Goal: Task Accomplishment & Management: Use online tool/utility

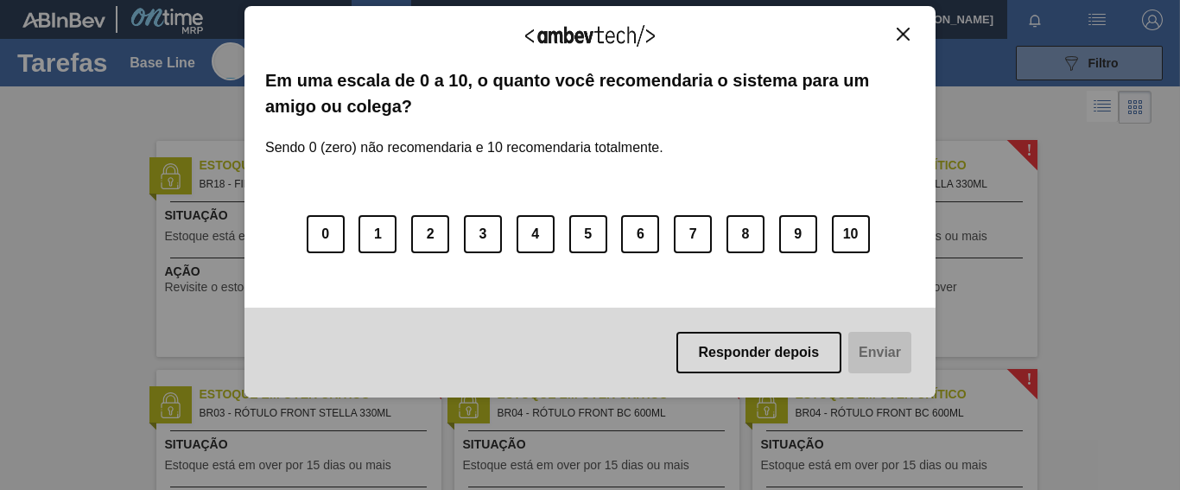
click at [902, 35] on img "Close" at bounding box center [903, 34] width 13 height 13
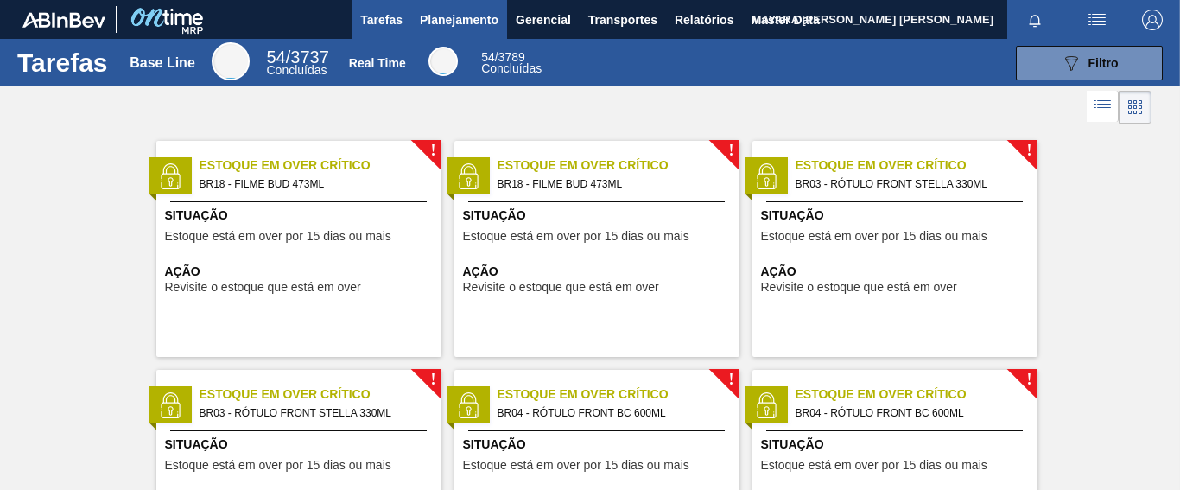
click at [447, 11] on span "Planejamento" at bounding box center [459, 20] width 79 height 21
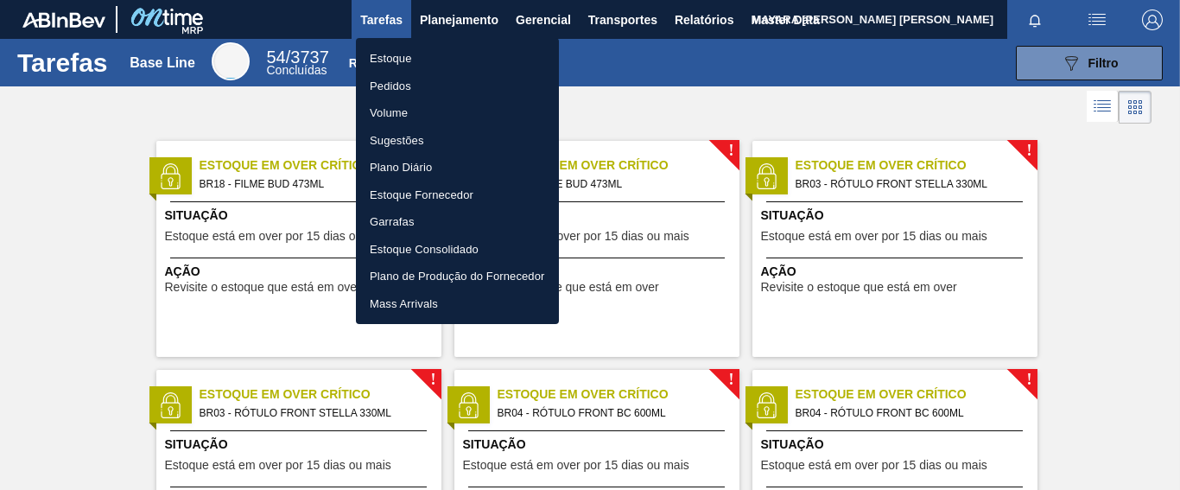
click at [401, 81] on li "Pedidos" at bounding box center [457, 87] width 203 height 28
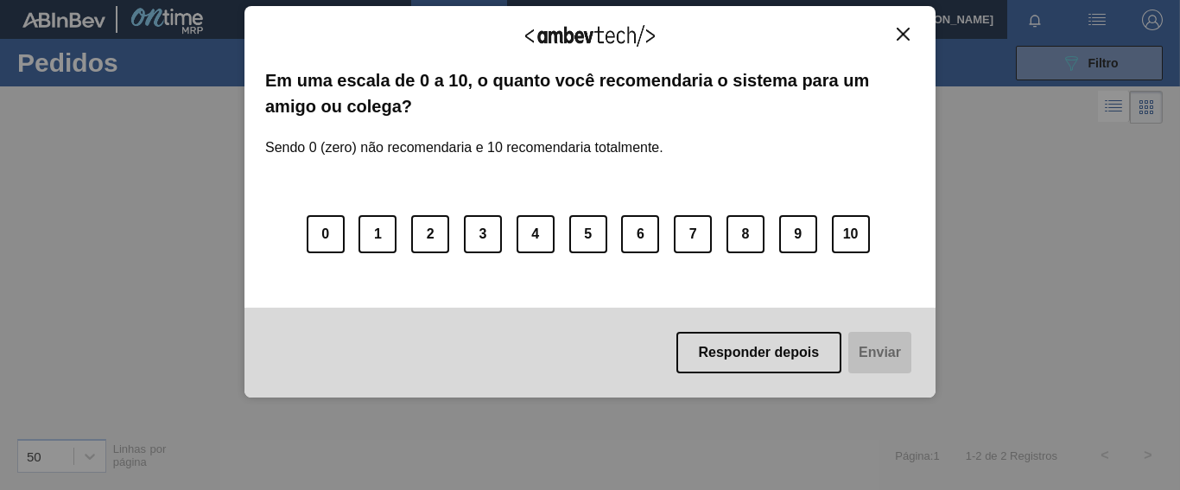
click at [904, 31] on img "Close" at bounding box center [903, 34] width 13 height 13
click at [893, 36] on button "Close" at bounding box center [903, 34] width 23 height 15
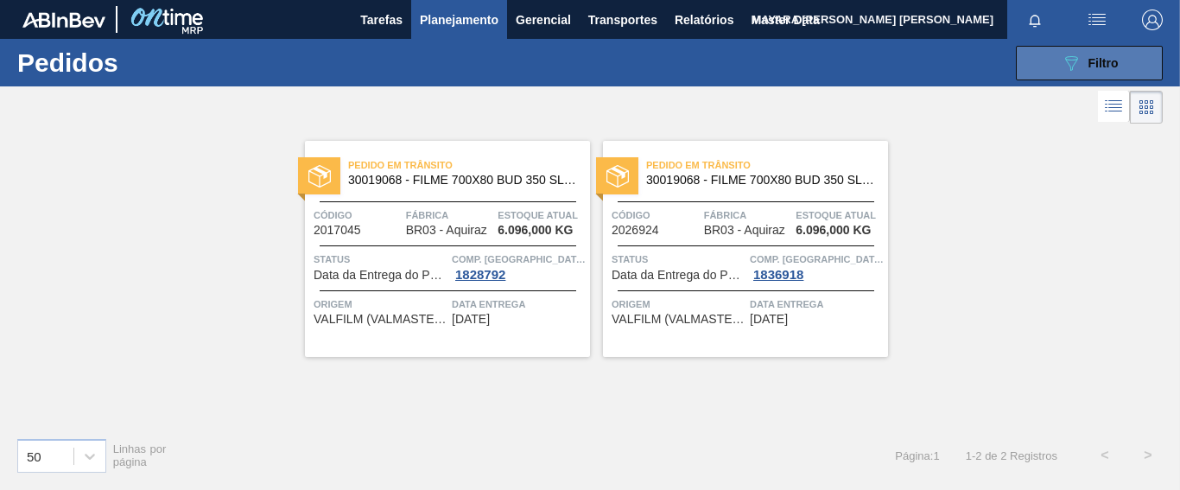
click at [1038, 61] on button "089F7B8B-B2A5-4AFE-B5C0-19BA573D28AC Filtro" at bounding box center [1089, 63] width 147 height 35
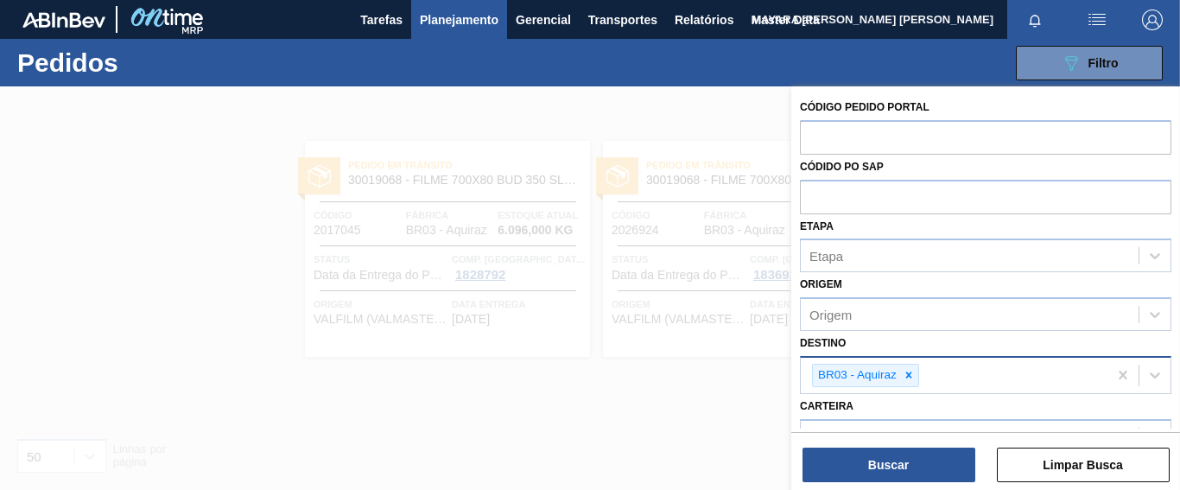
scroll to position [216, 0]
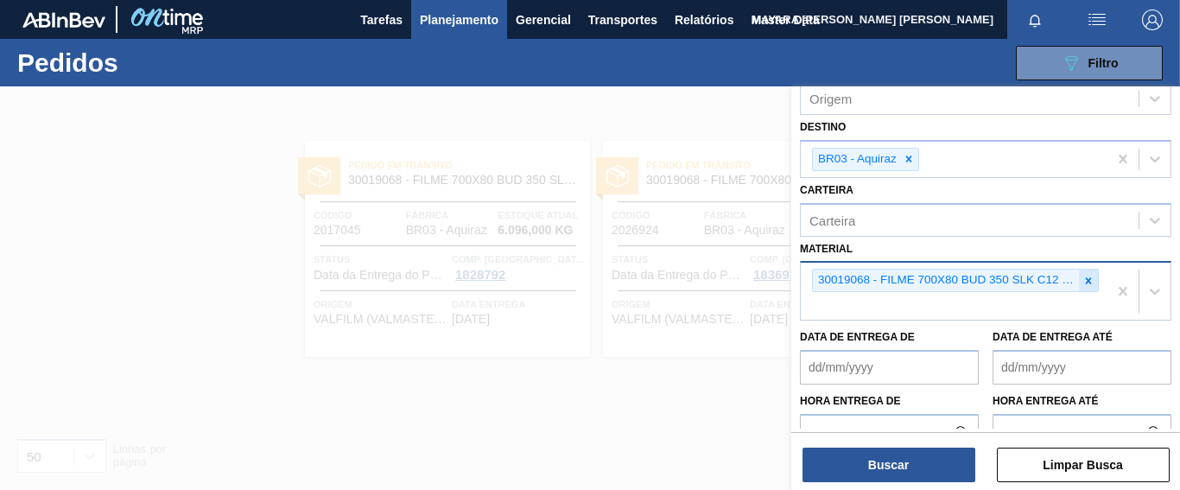
click at [1084, 275] on icon at bounding box center [1088, 281] width 12 height 12
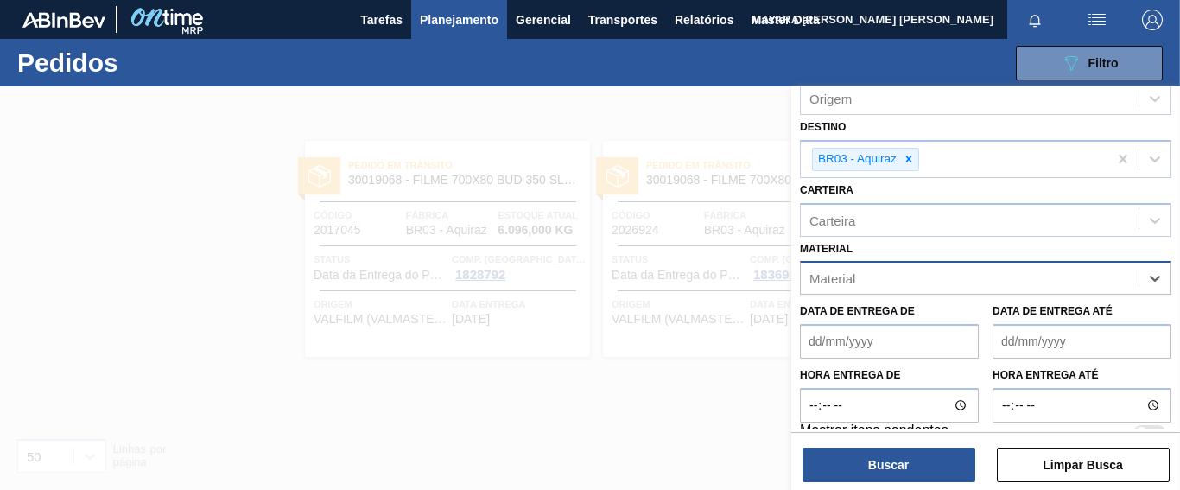
paste input "30003518"
type input "30003518"
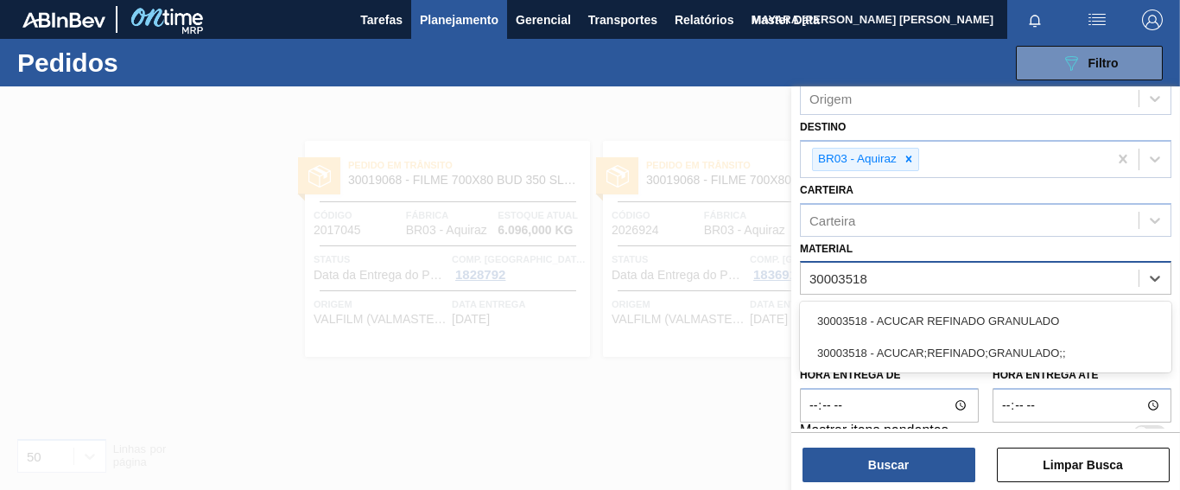
click at [1045, 317] on div "30003518 - ACUCAR REFINADO GRANULADO" at bounding box center [985, 321] width 371 height 32
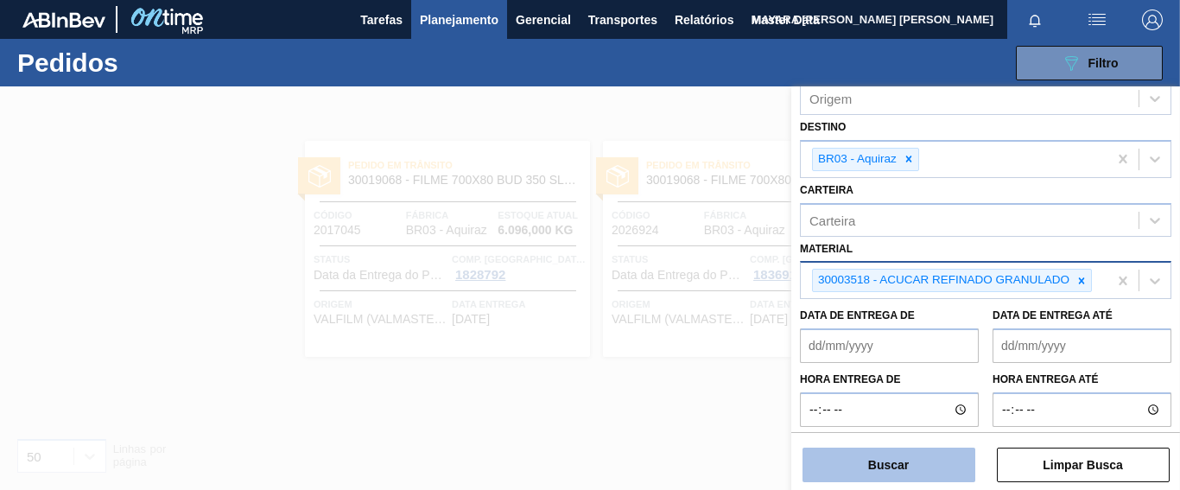
click at [938, 464] on button "Buscar" at bounding box center [889, 464] width 173 height 35
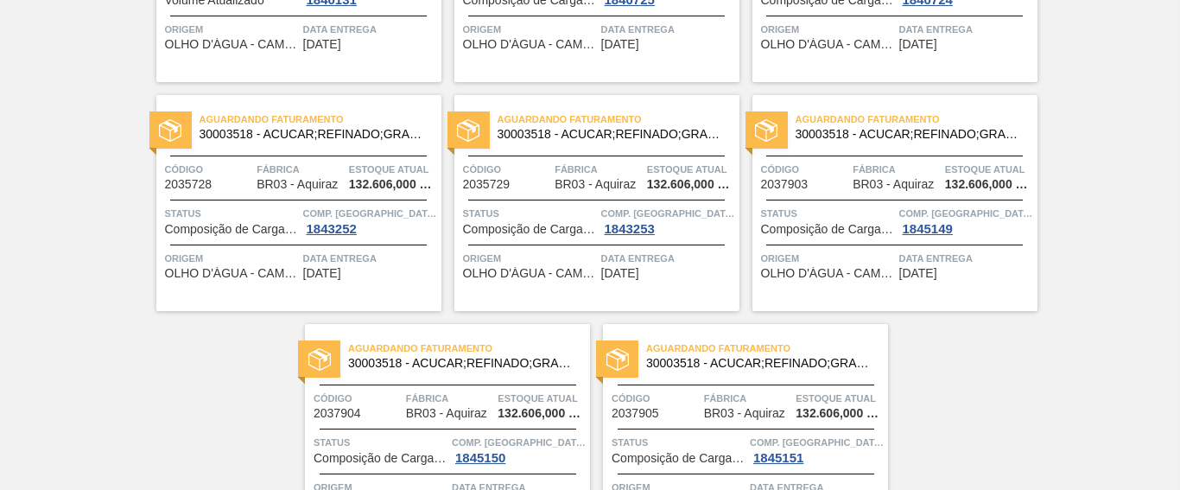
scroll to position [576, 0]
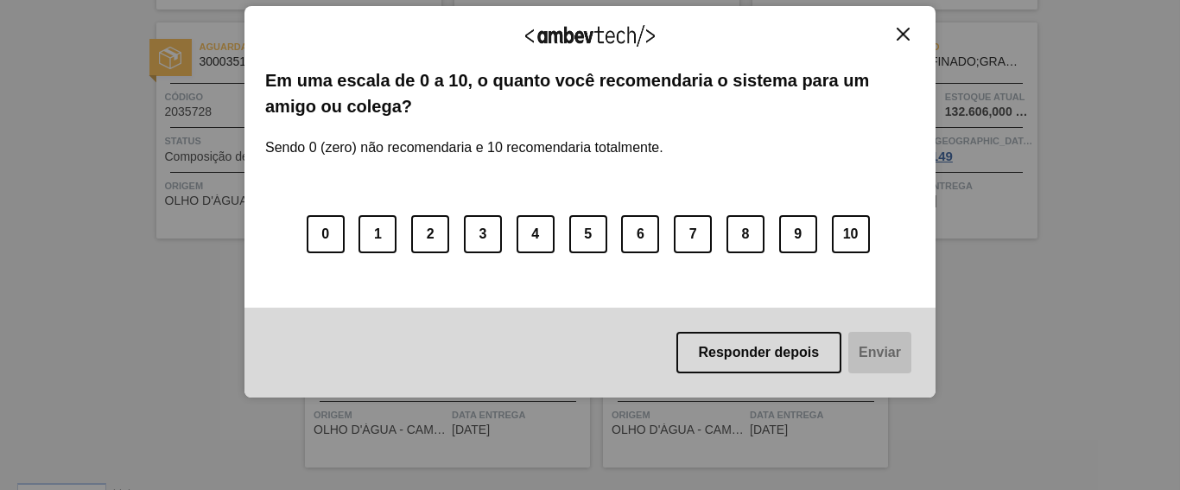
click at [908, 34] on img "Close" at bounding box center [903, 34] width 13 height 13
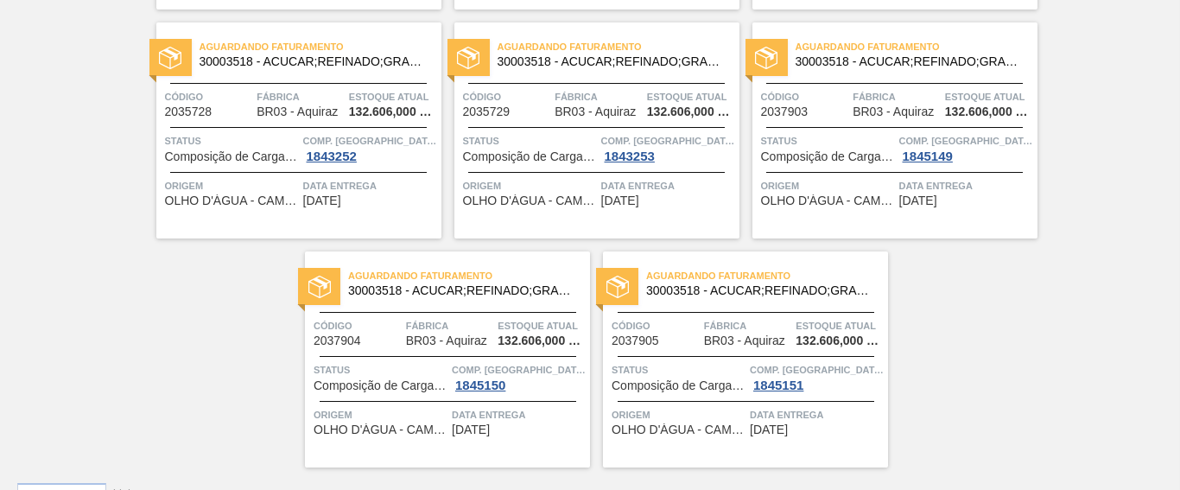
scroll to position [216, 0]
